Goal: Transaction & Acquisition: Purchase product/service

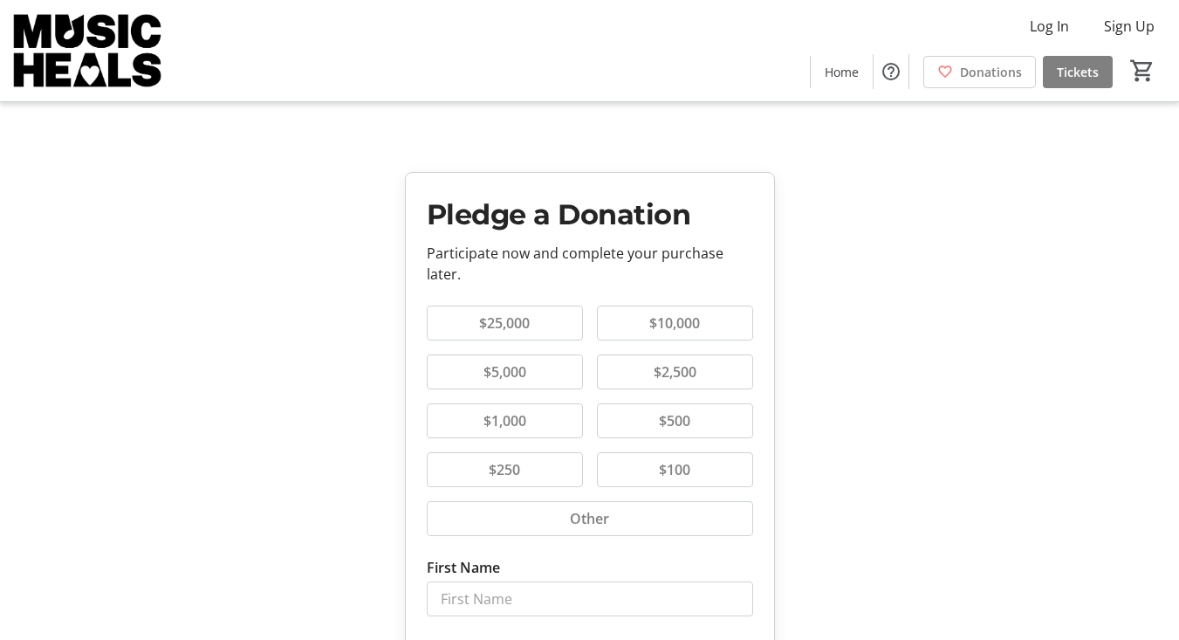
click at [646, 462] on button "$100" at bounding box center [675, 469] width 154 height 33
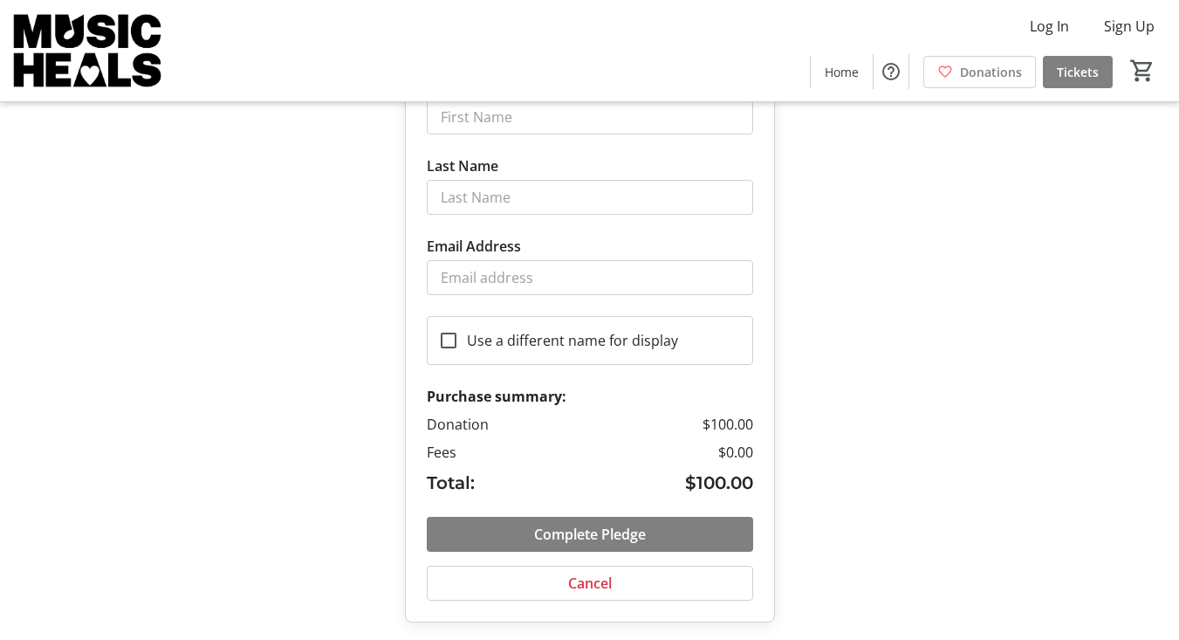
scroll to position [485, 0]
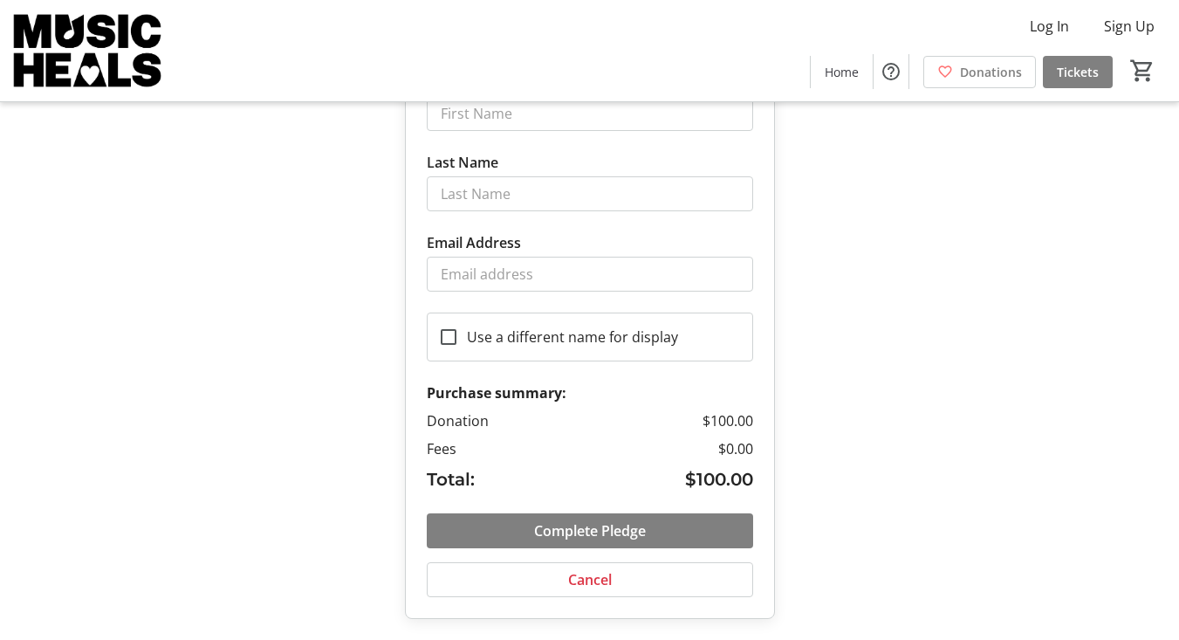
drag, startPoint x: 751, startPoint y: 445, endPoint x: 722, endPoint y: 446, distance: 28.8
click at [722, 446] on span "$0.00" at bounding box center [735, 448] width 35 height 21
click at [824, 448] on div "Pledge a Donation Participate now and complete your purchase later. $25,000 $10…" at bounding box center [589, 77] width 1179 height 1125
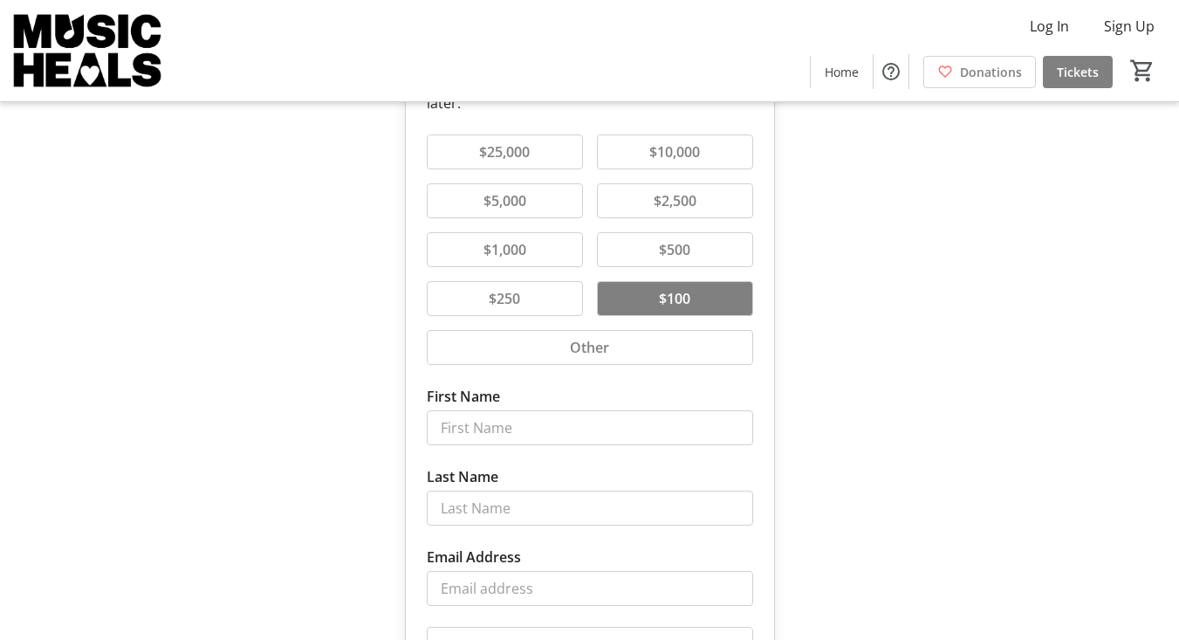
scroll to position [154, 0]
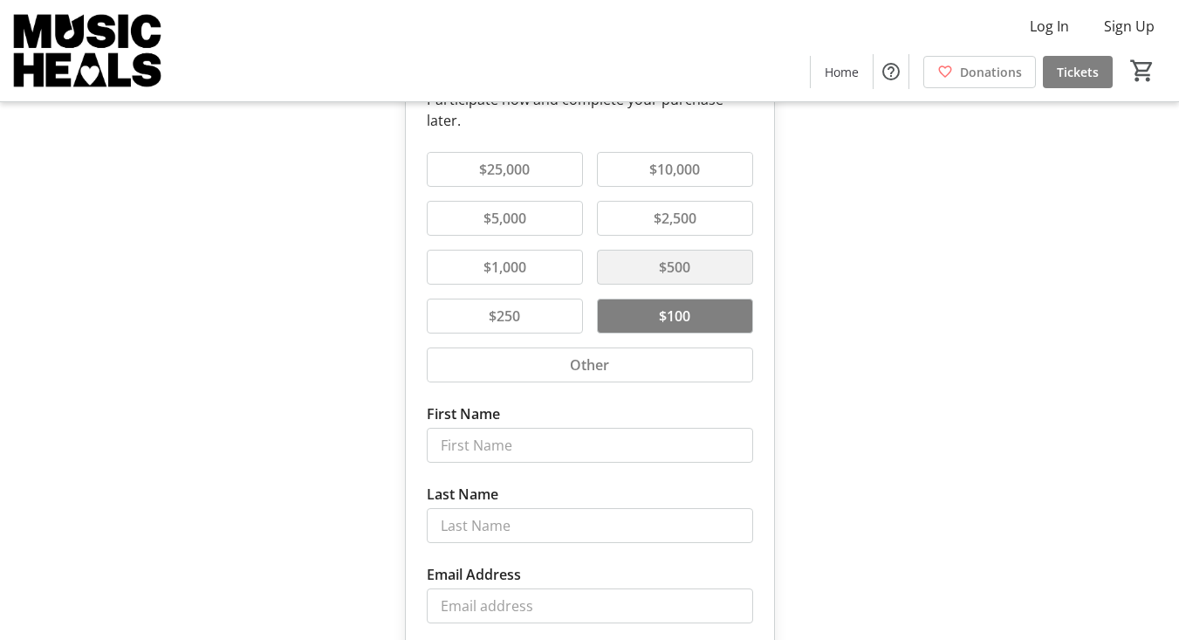
click at [696, 264] on span "$500" at bounding box center [674, 267] width 52 height 21
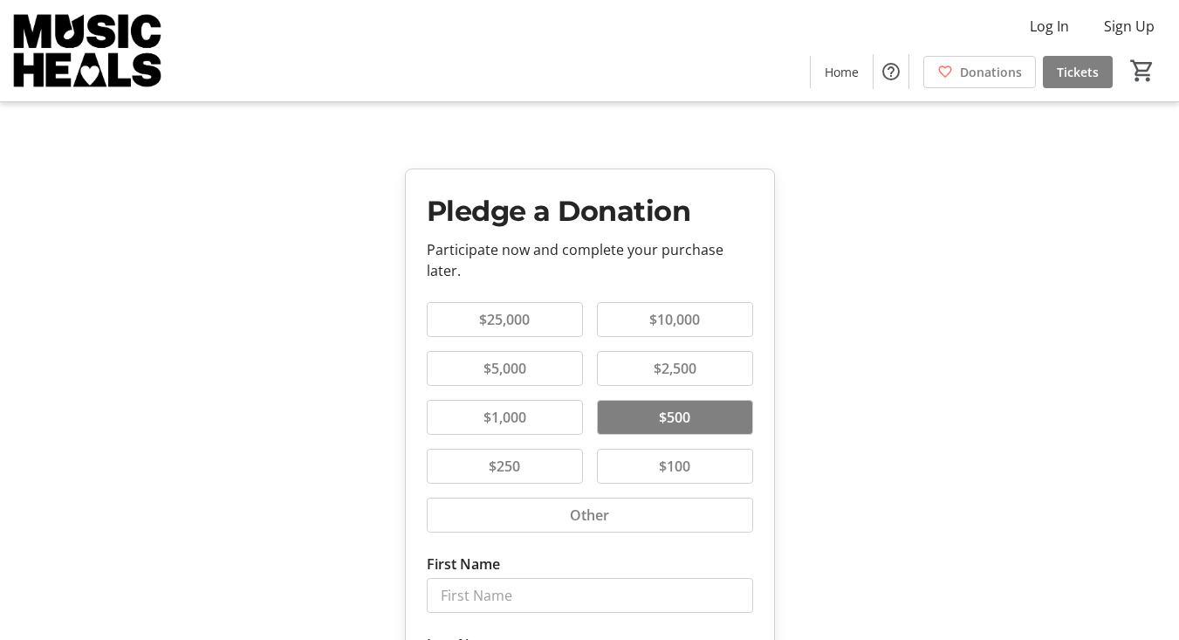
scroll to position [0, 0]
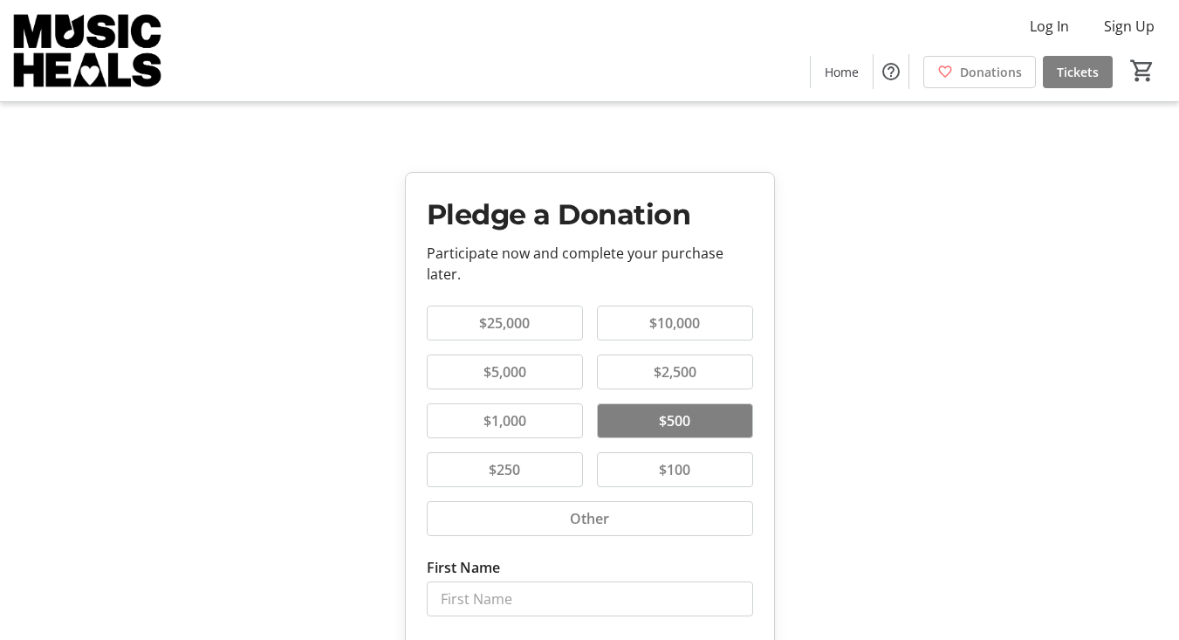
click at [922, 436] on div "Pledge a Donation Participate now and complete your purchase later. $25,000 $10…" at bounding box center [589, 562] width 1179 height 1125
click at [838, 224] on div "Pledge a Donation Participate now and complete your purchase later. $25,000 $10…" at bounding box center [589, 562] width 1179 height 1125
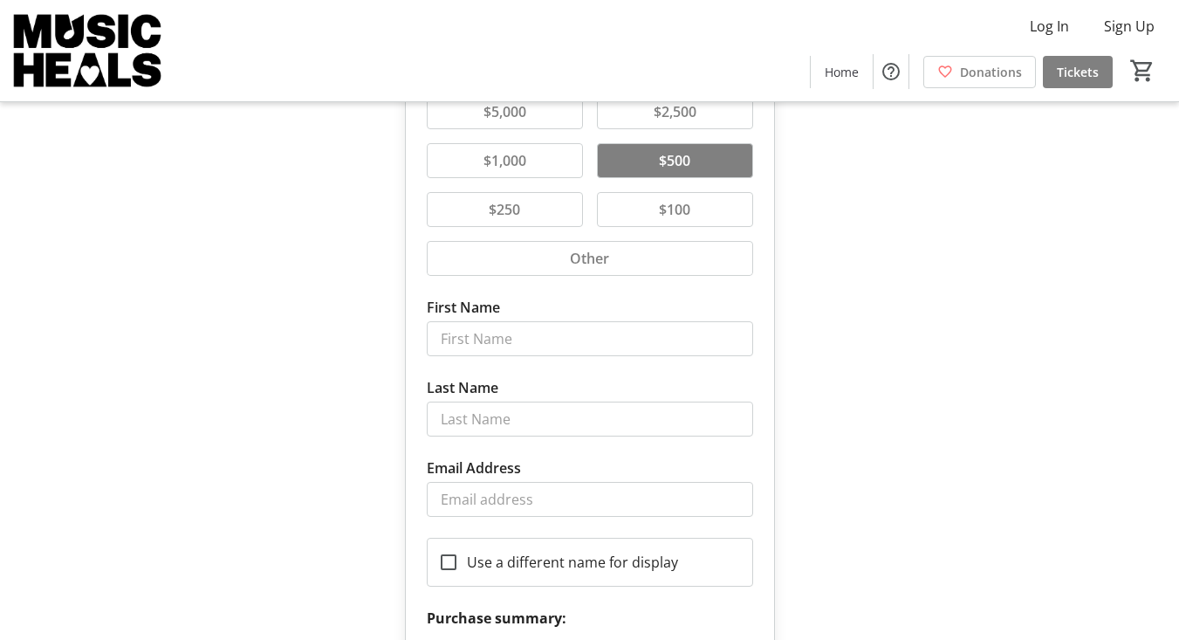
scroll to position [485, 0]
